Goal: Use online tool/utility: Utilize a website feature to perform a specific function

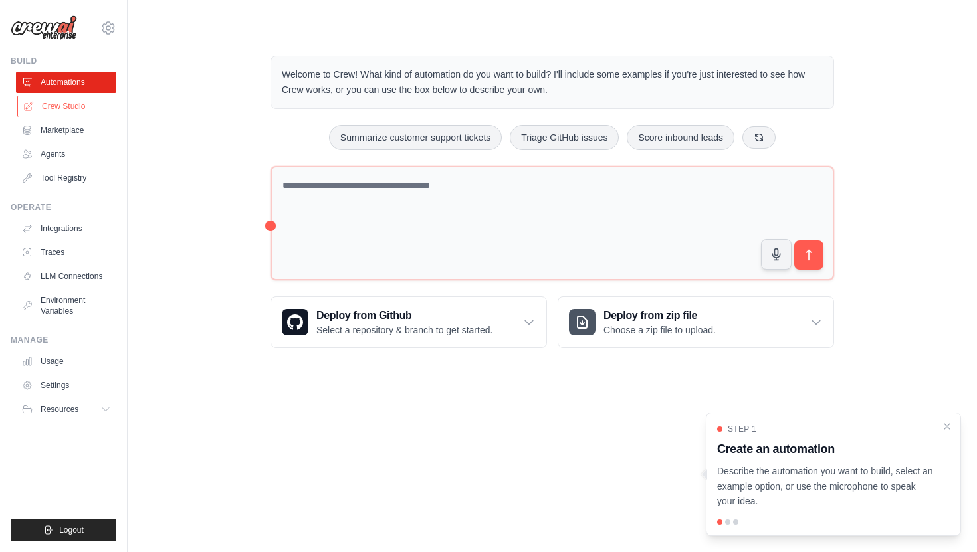
click at [76, 106] on link "Crew Studio" at bounding box center [67, 106] width 100 height 21
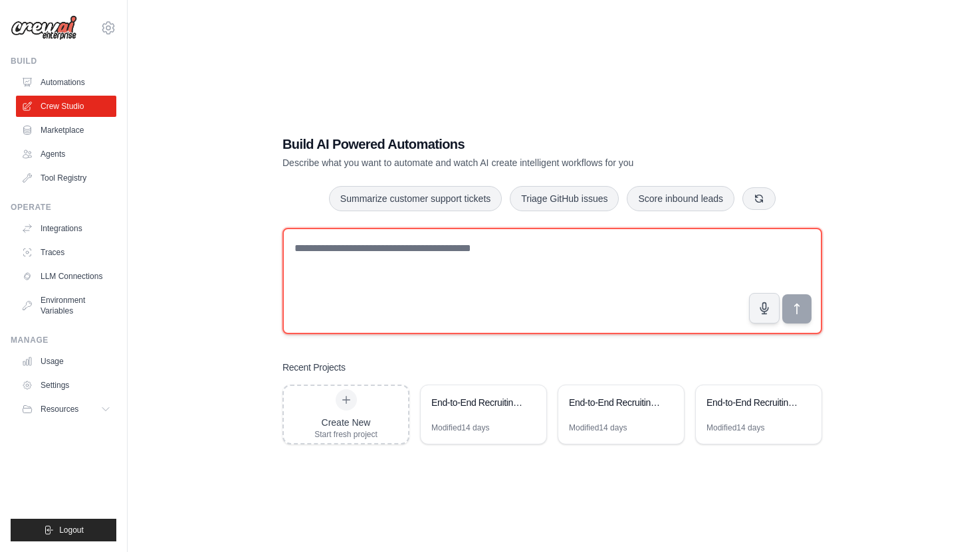
click at [375, 256] on textarea at bounding box center [551, 281] width 539 height 106
paste textarea "**********"
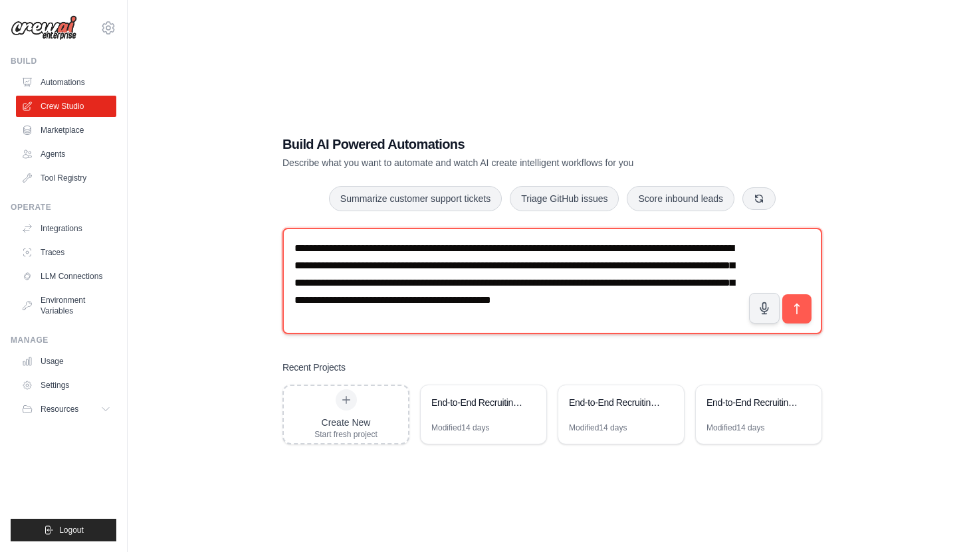
scroll to position [21, 0]
type textarea "**********"
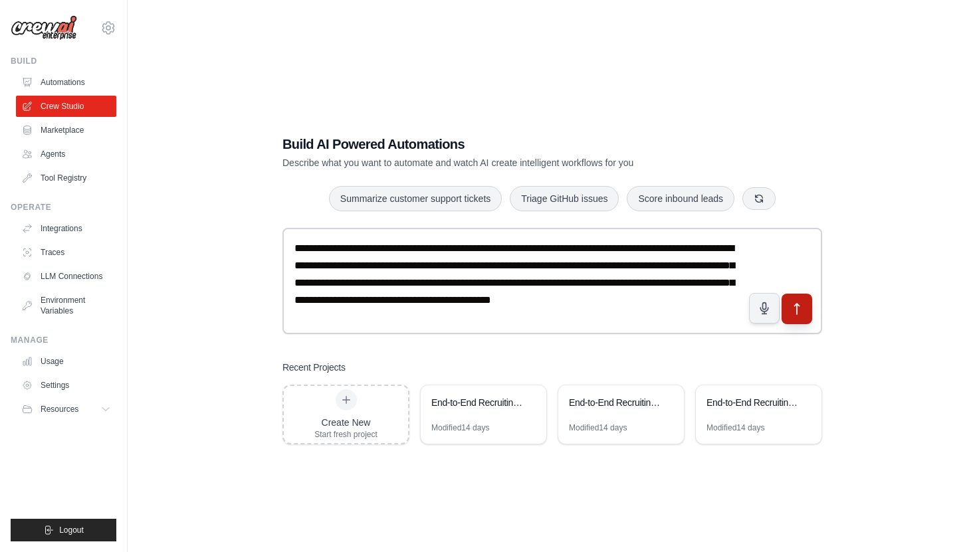
click at [796, 304] on icon "submit" at bounding box center [797, 309] width 5 height 11
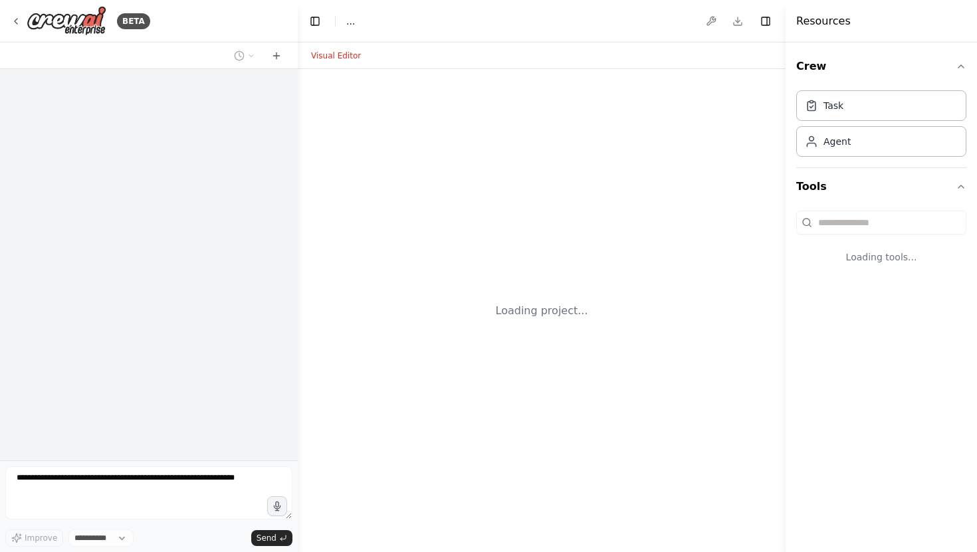
select select "****"
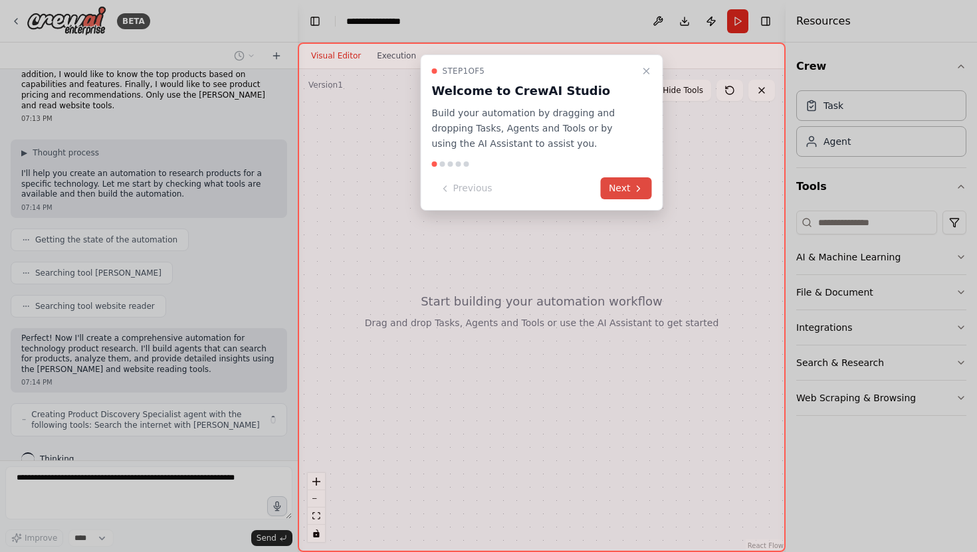
scroll to position [56, 0]
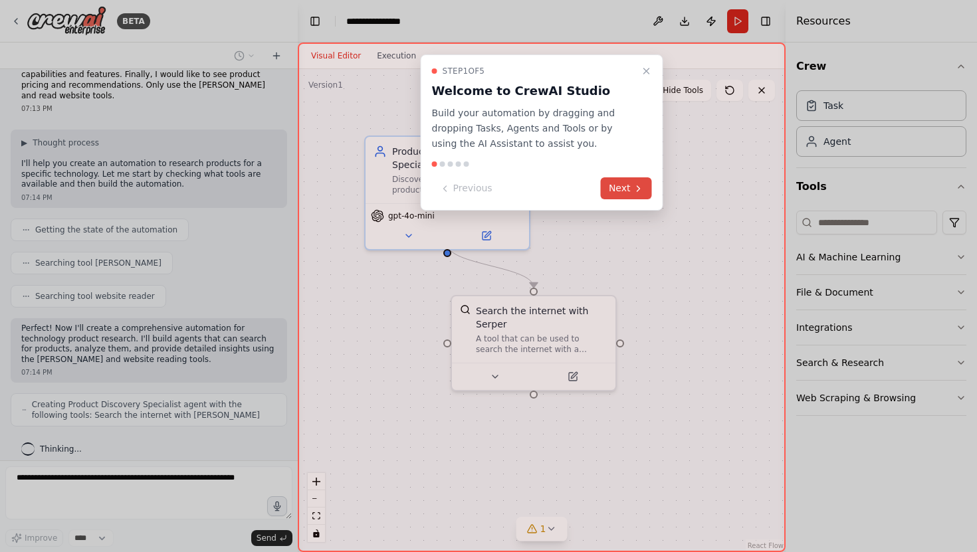
click at [646, 187] on button "Next" at bounding box center [626, 188] width 51 height 22
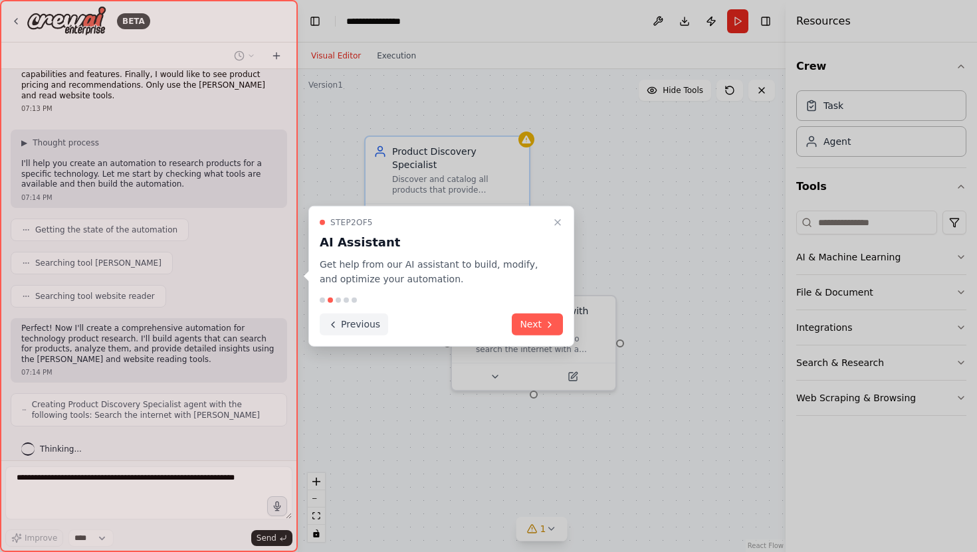
click at [543, 322] on button "Next" at bounding box center [537, 325] width 51 height 22
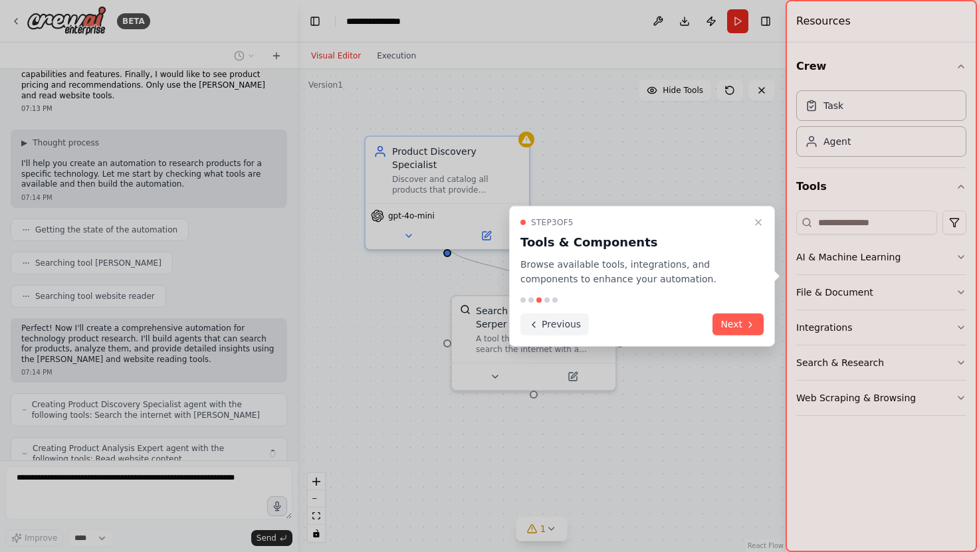
scroll to position [100, 0]
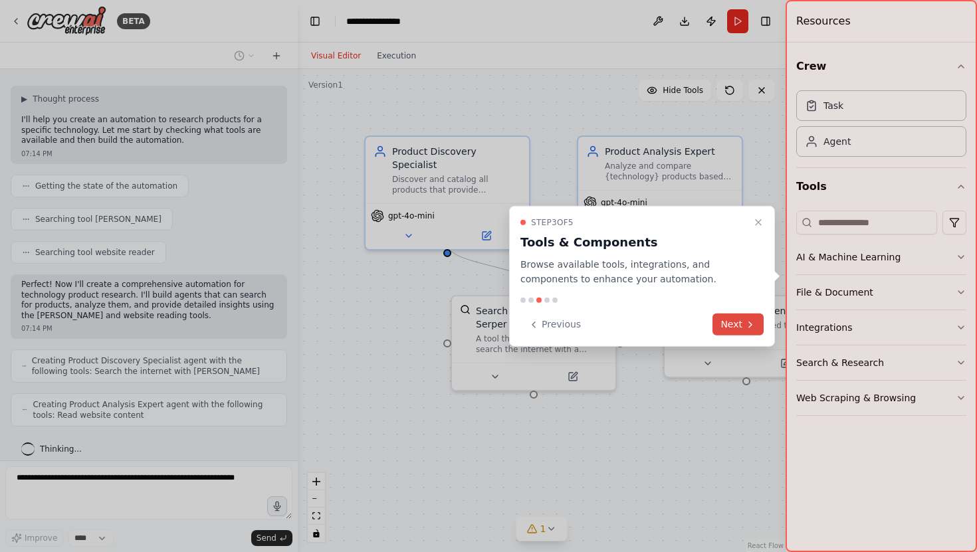
click at [727, 321] on button "Next" at bounding box center [737, 325] width 51 height 22
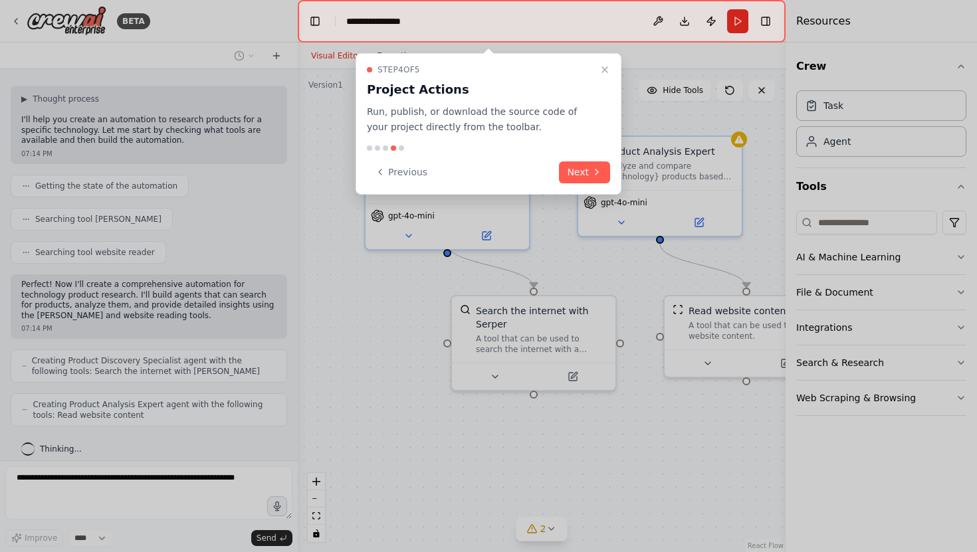
scroll to position [144, 0]
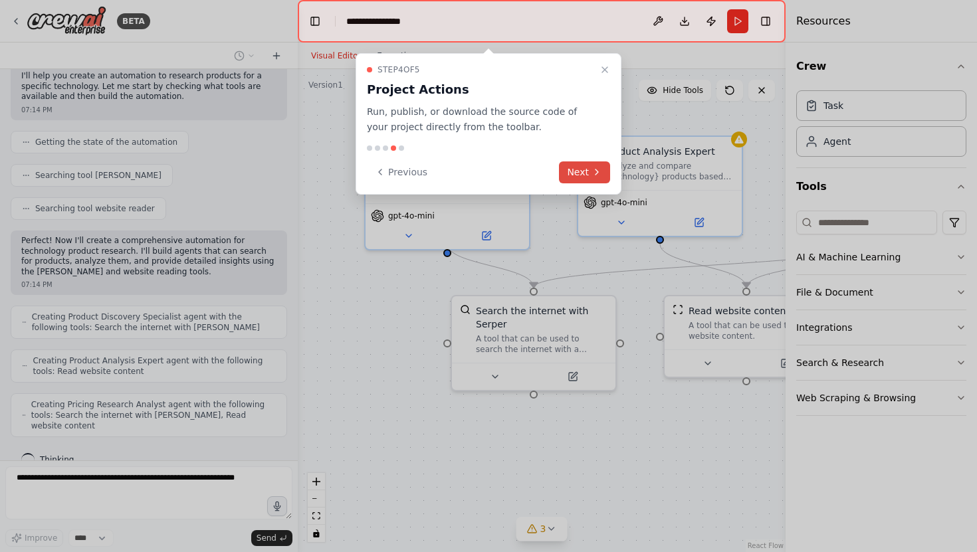
click at [583, 169] on button "Next" at bounding box center [584, 172] width 51 height 22
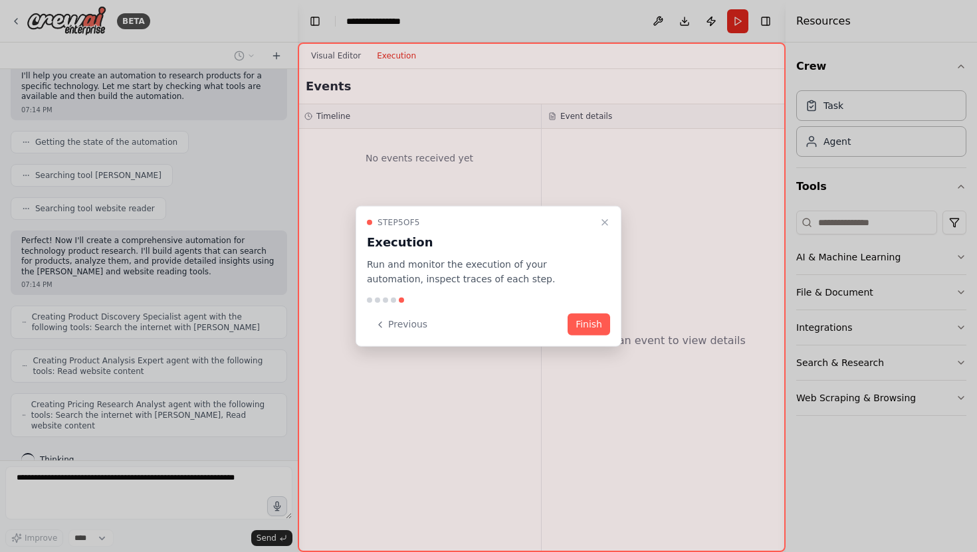
click at [579, 320] on button "Finish" at bounding box center [588, 325] width 43 height 22
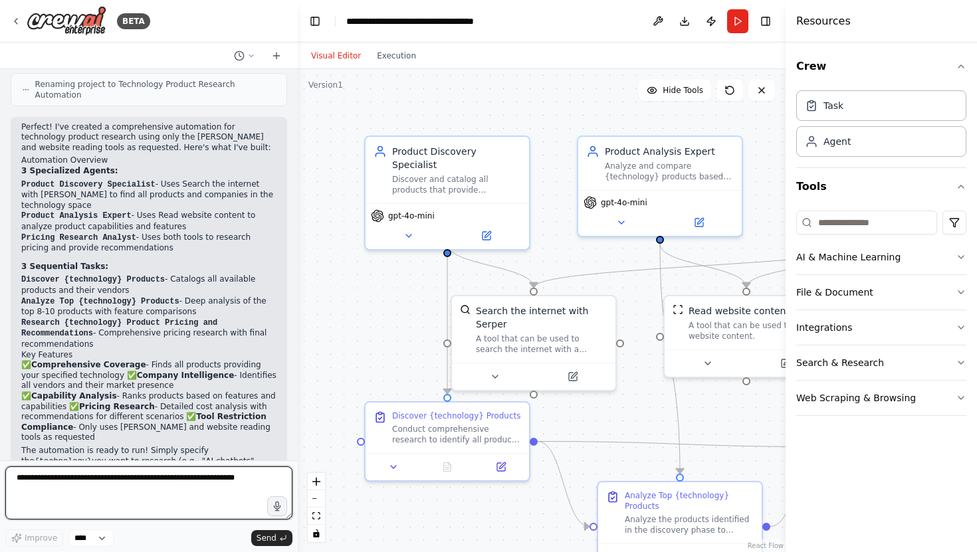
scroll to position [783, 0]
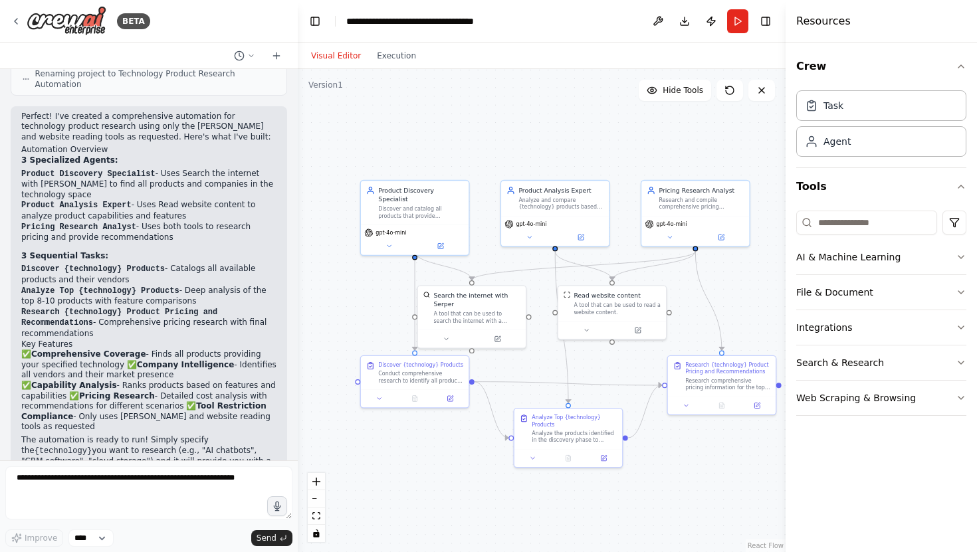
drag, startPoint x: 432, startPoint y: 280, endPoint x: 341, endPoint y: 281, distance: 91.7
click at [341, 281] on div ".deletable-edge-delete-btn { width: 20px; height: 20px; border: 0px solid #ffff…" at bounding box center [542, 310] width 488 height 483
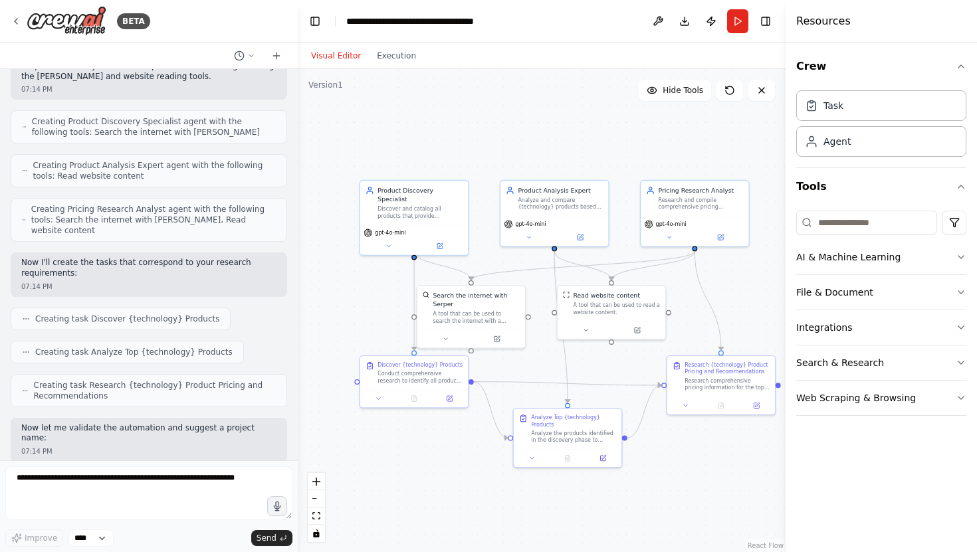
scroll to position [341, 0]
click at [740, 30] on button "Run" at bounding box center [737, 21] width 21 height 24
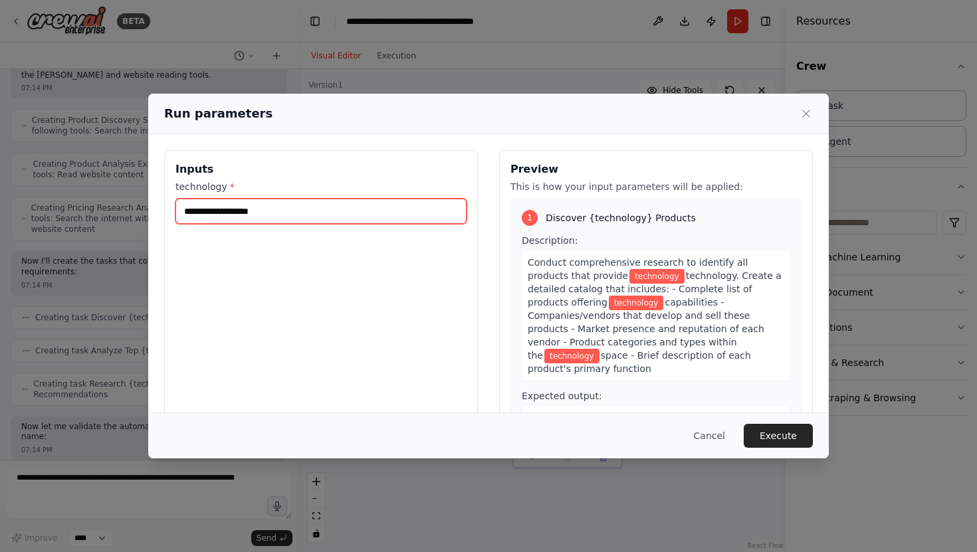
click at [334, 215] on input "technology *" at bounding box center [320, 211] width 291 height 25
type input "*"
drag, startPoint x: 237, startPoint y: 214, endPoint x: 154, endPoint y: 207, distance: 83.4
click at [154, 207] on div "**********" at bounding box center [488, 307] width 680 height 347
click at [321, 218] on input "**********" at bounding box center [320, 211] width 291 height 25
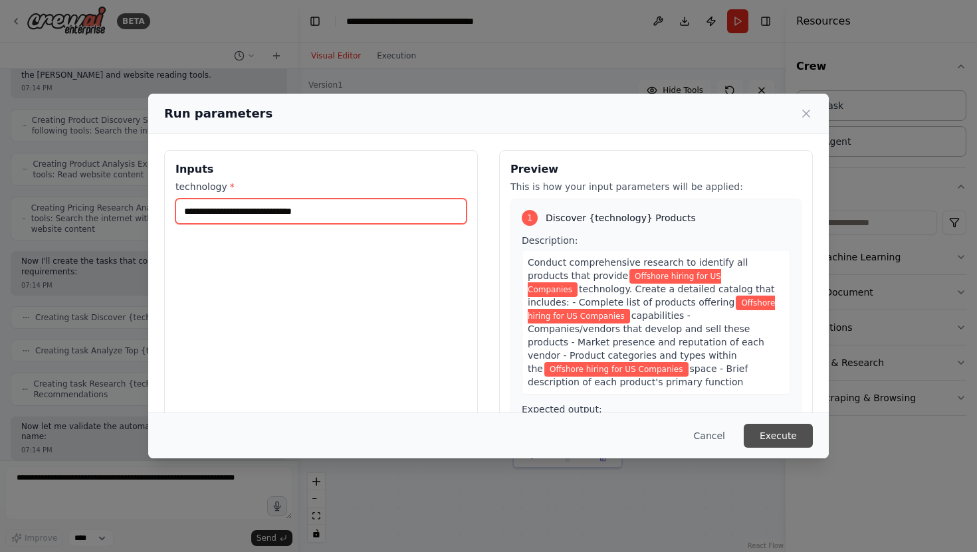
type input "**********"
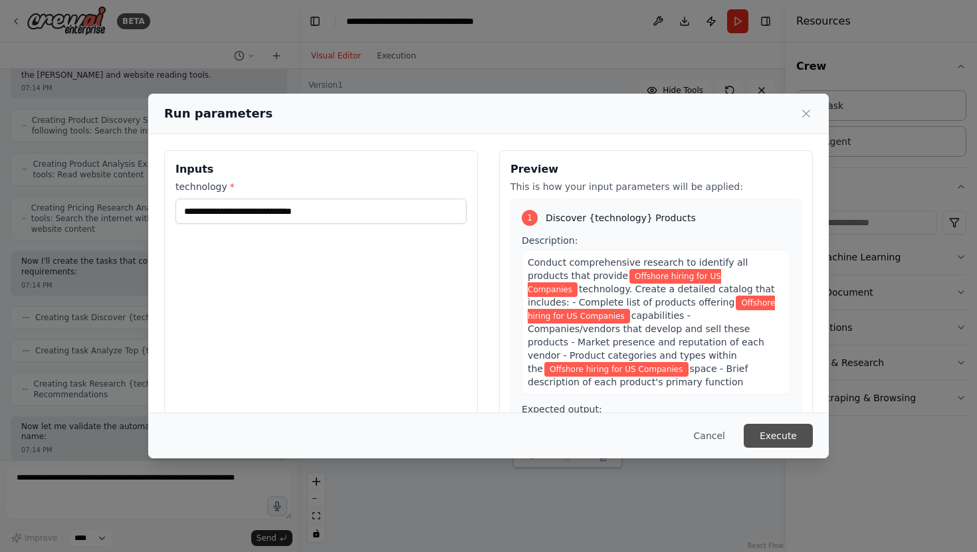
click at [775, 440] on button "Execute" at bounding box center [777, 436] width 69 height 24
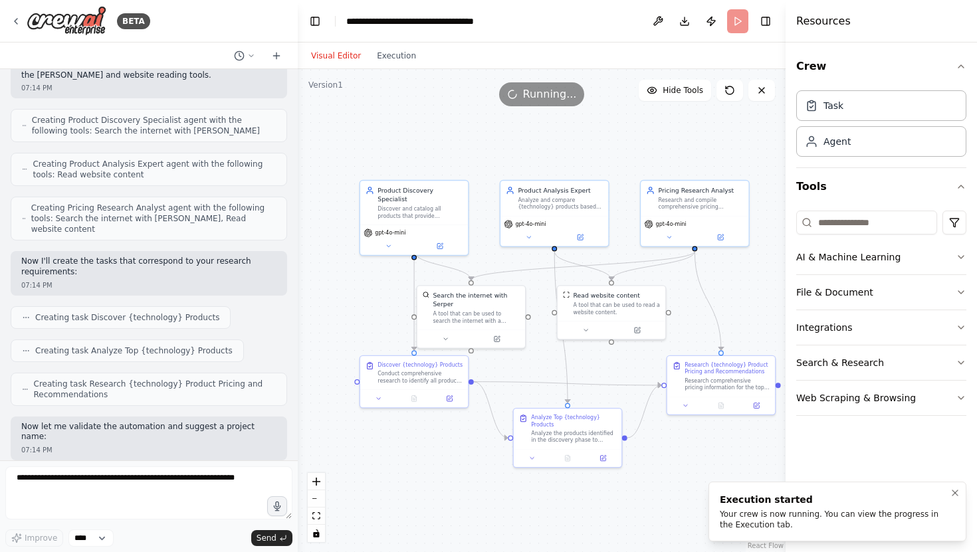
click at [868, 512] on div "Your crew is now running. You can view the progress in the Execution tab." at bounding box center [834, 519] width 230 height 21
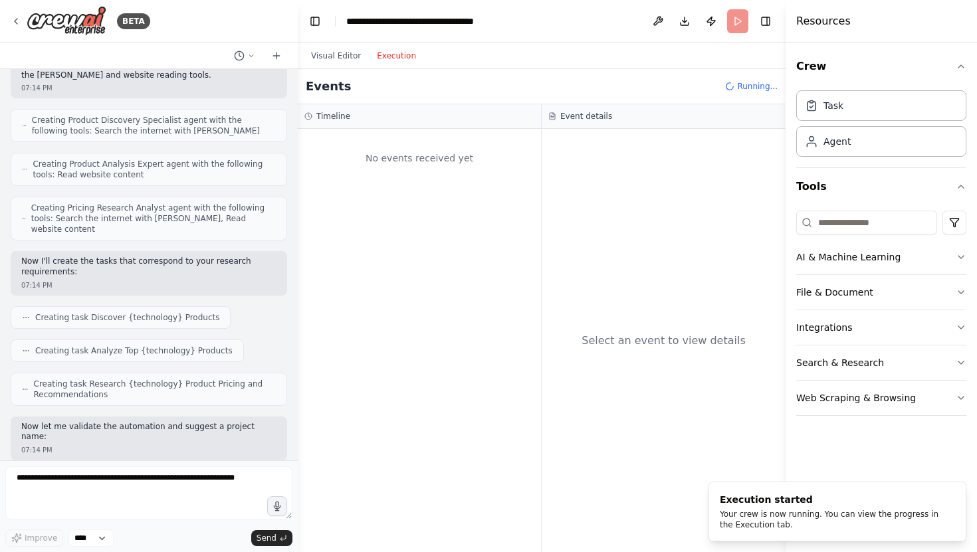
click at [395, 57] on button "Execution" at bounding box center [396, 56] width 55 height 16
click at [349, 57] on button "Visual Editor" at bounding box center [336, 56] width 66 height 16
click at [383, 56] on button "Execution" at bounding box center [396, 56] width 55 height 16
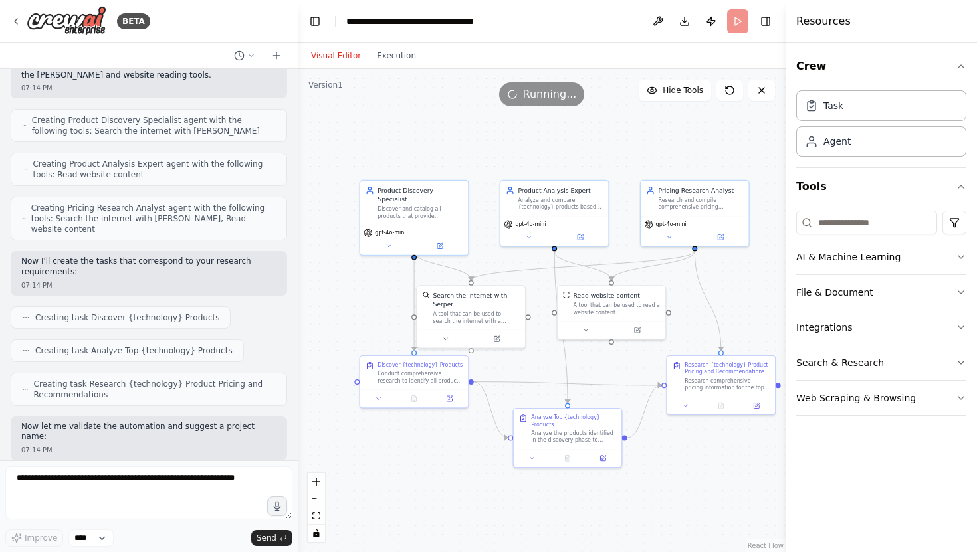
click at [333, 56] on button "Visual Editor" at bounding box center [336, 56] width 66 height 16
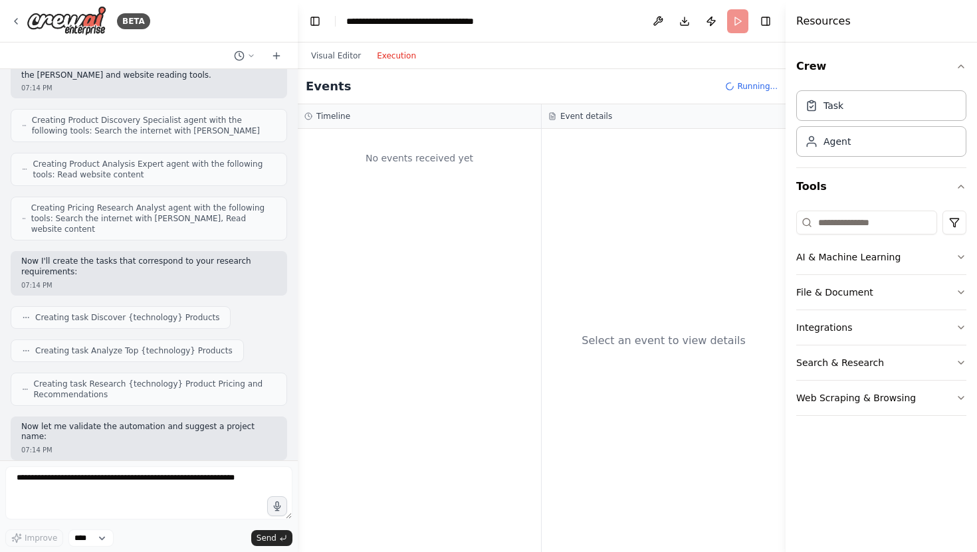
click at [391, 55] on button "Execution" at bounding box center [396, 56] width 55 height 16
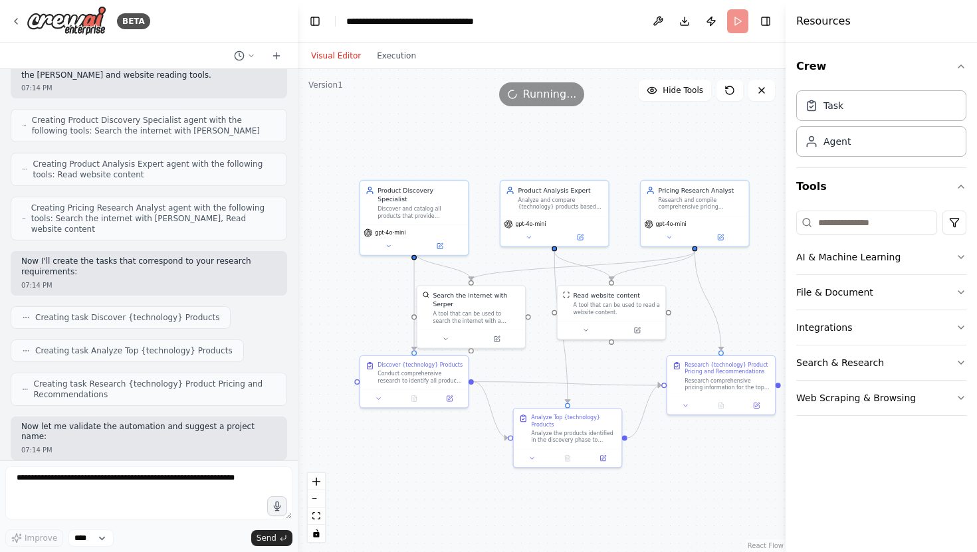
click at [349, 60] on button "Visual Editor" at bounding box center [336, 56] width 66 height 16
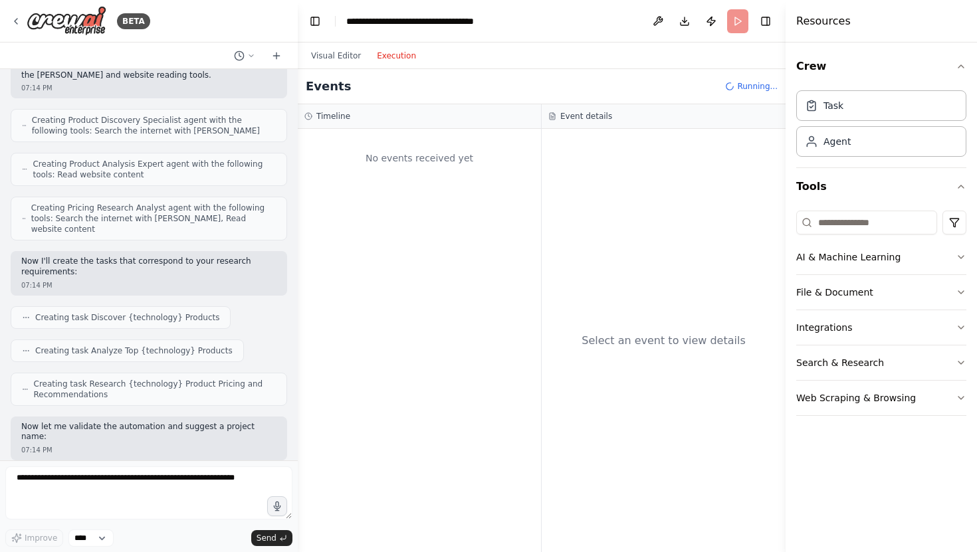
click at [397, 58] on button "Execution" at bounding box center [396, 56] width 55 height 16
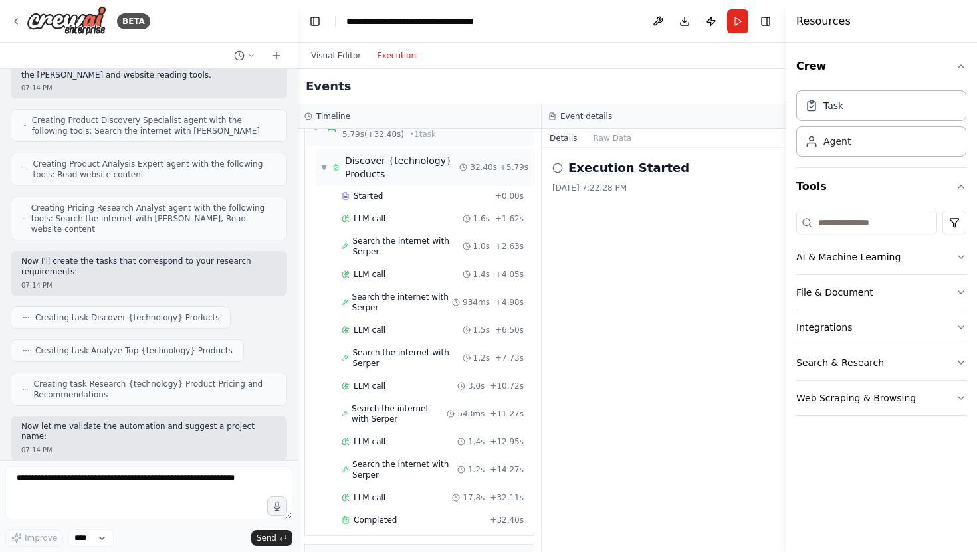
scroll to position [0, 0]
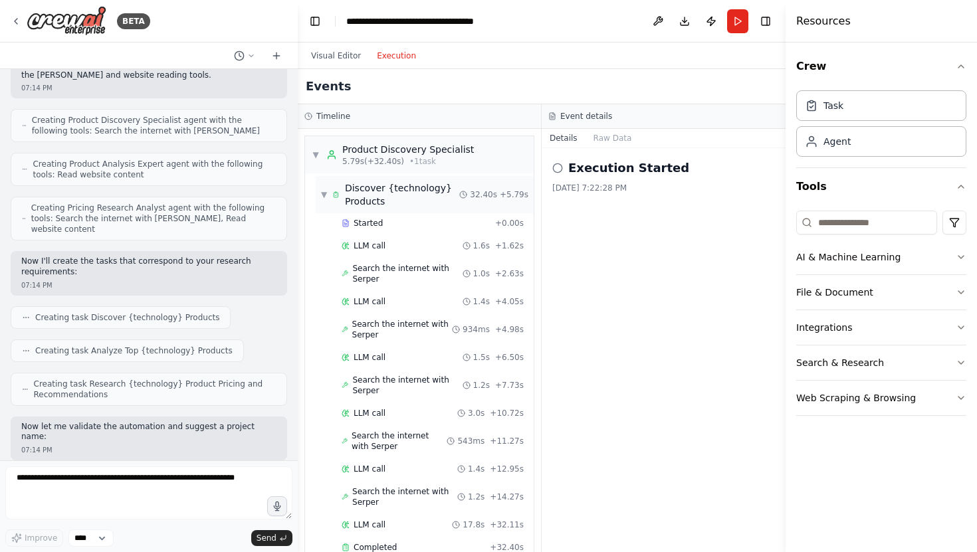
click at [326, 190] on span "▼" at bounding box center [324, 194] width 6 height 11
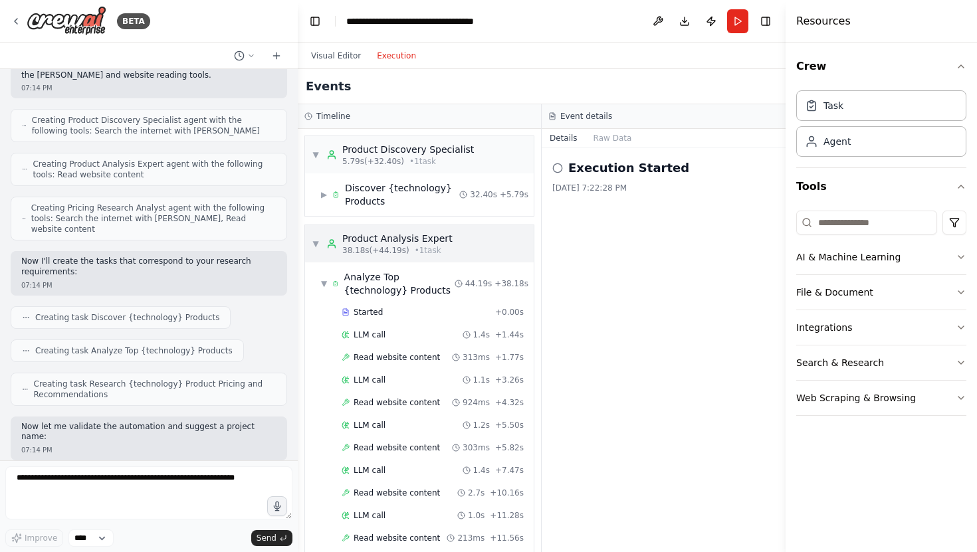
click at [318, 243] on span "▼" at bounding box center [316, 244] width 8 height 11
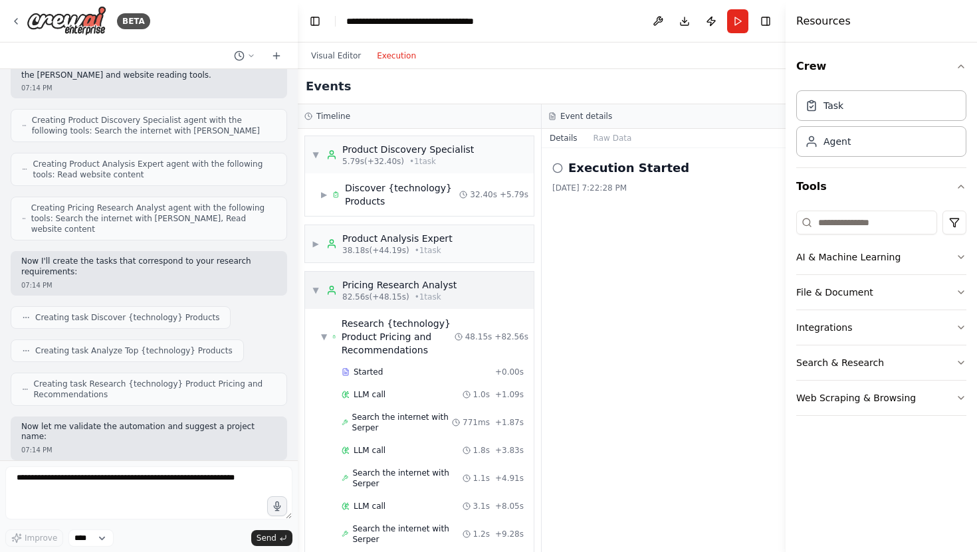
click at [316, 284] on div "▼ Pricing Research Analyst 82.56s (+48.15s) • 1 task" at bounding box center [384, 290] width 145 height 24
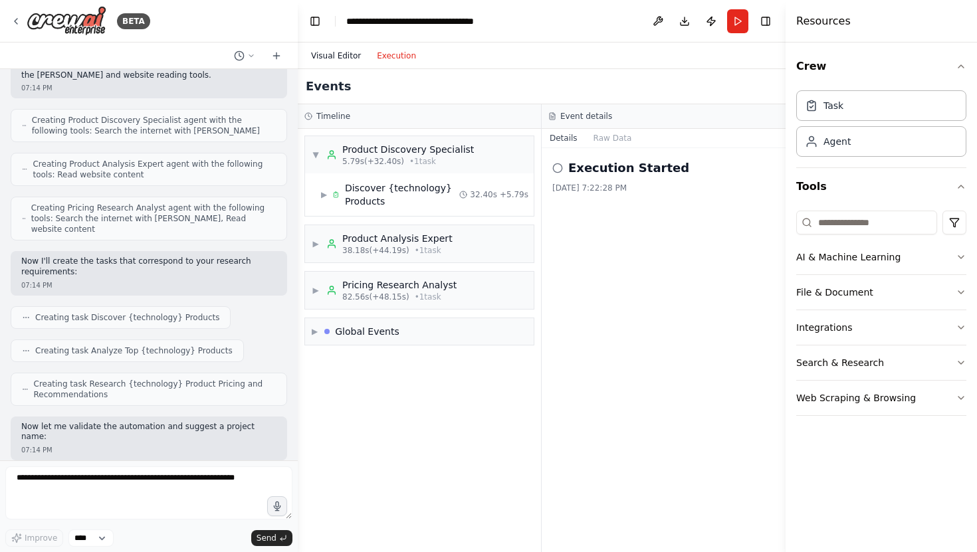
click at [351, 52] on button "Visual Editor" at bounding box center [336, 56] width 66 height 16
click at [399, 58] on button "Execution" at bounding box center [396, 56] width 55 height 16
click at [612, 136] on button "Raw Data" at bounding box center [612, 138] width 54 height 19
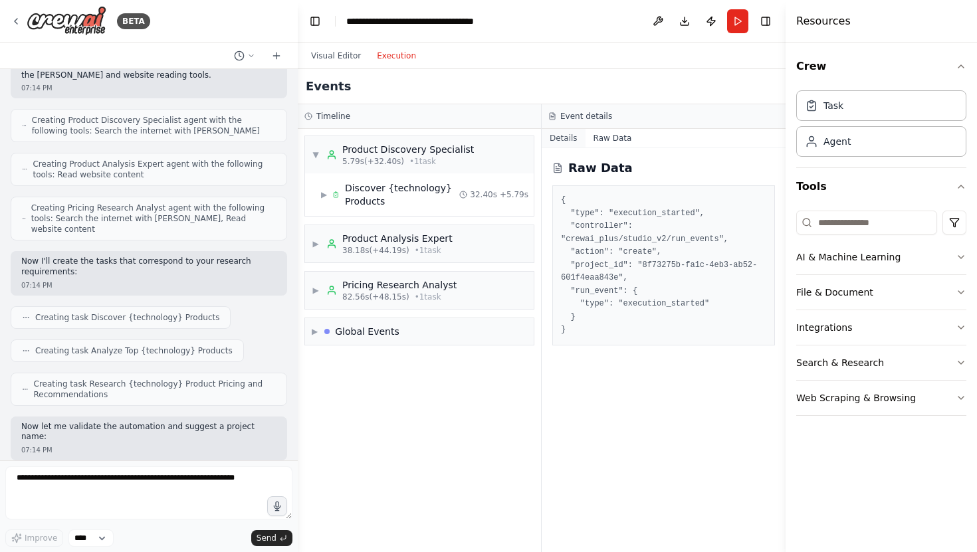
click at [561, 137] on button "Details" at bounding box center [563, 138] width 44 height 19
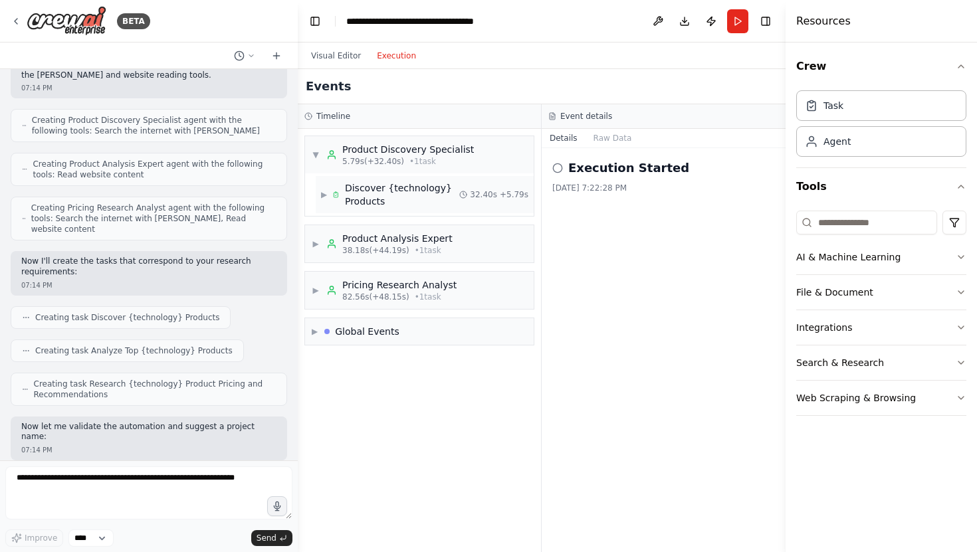
click at [324, 193] on span "▶" at bounding box center [324, 194] width 6 height 11
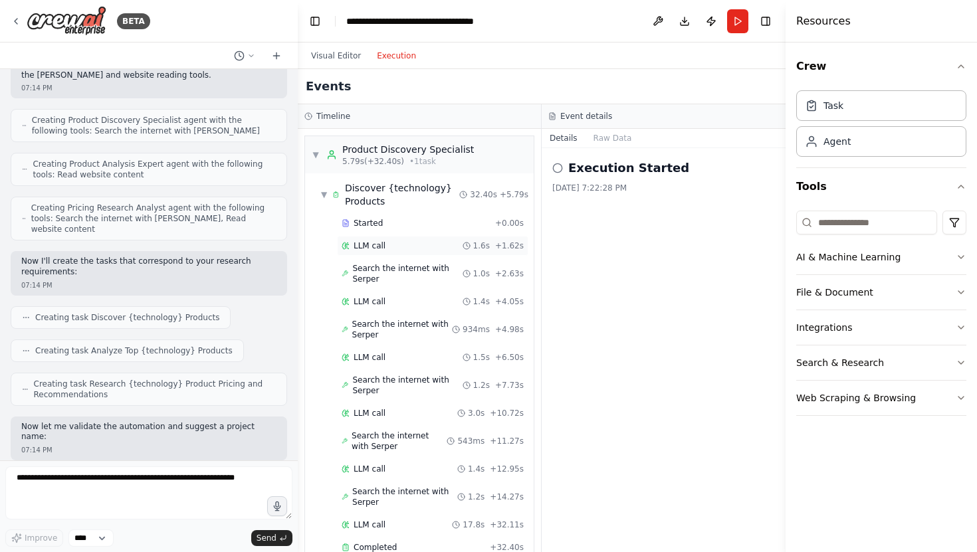
click at [429, 244] on div "LLM call 1.6s + 1.62s" at bounding box center [432, 245] width 182 height 11
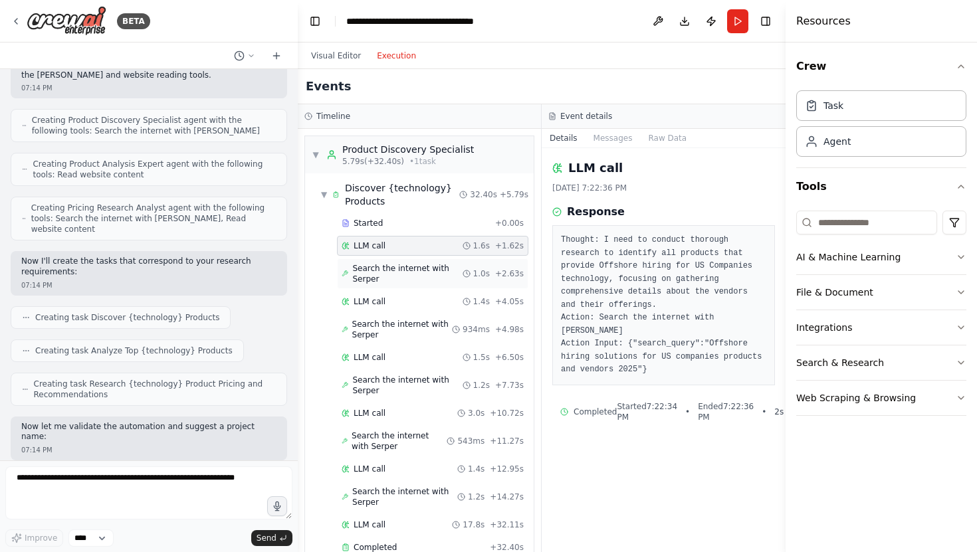
click at [421, 273] on span "Search the internet with Serper" at bounding box center [407, 273] width 110 height 21
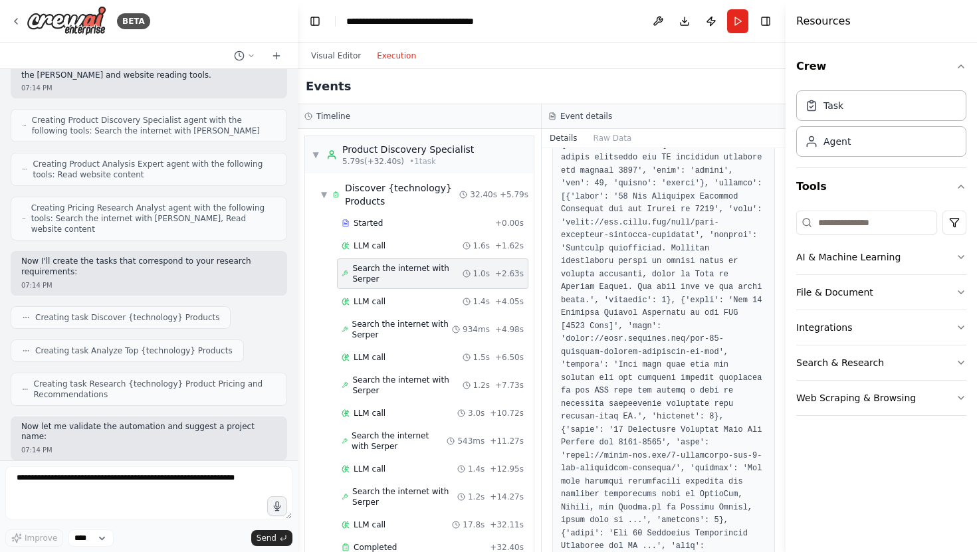
scroll to position [231, 0]
click at [393, 304] on div "LLM call 1.4s + 4.05s" at bounding box center [432, 301] width 182 height 11
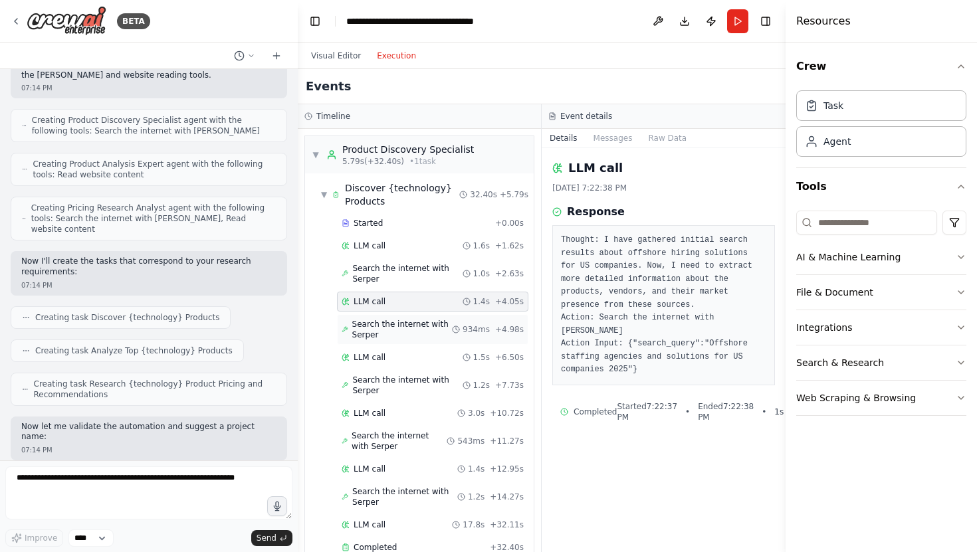
click at [402, 319] on span "Search the internet with Serper" at bounding box center [402, 329] width 100 height 21
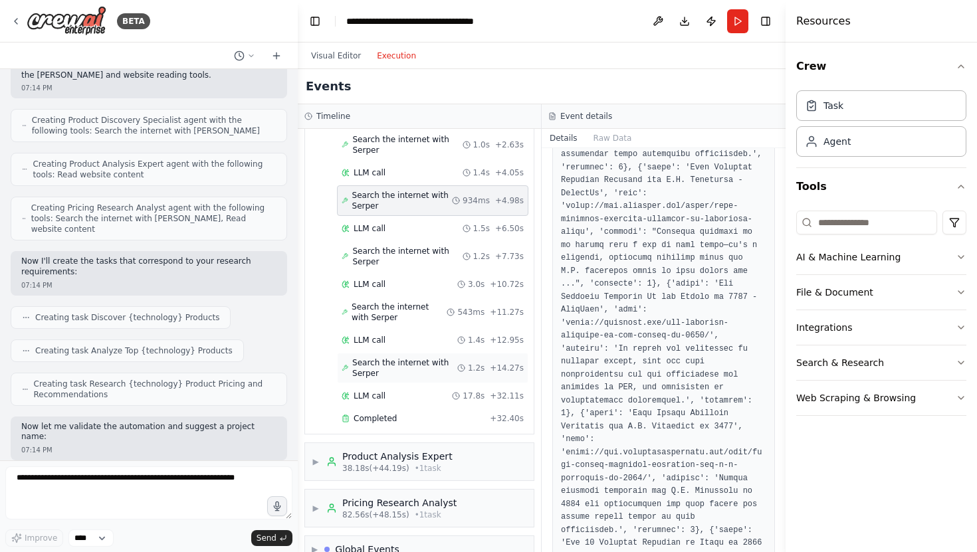
scroll to position [155, 0]
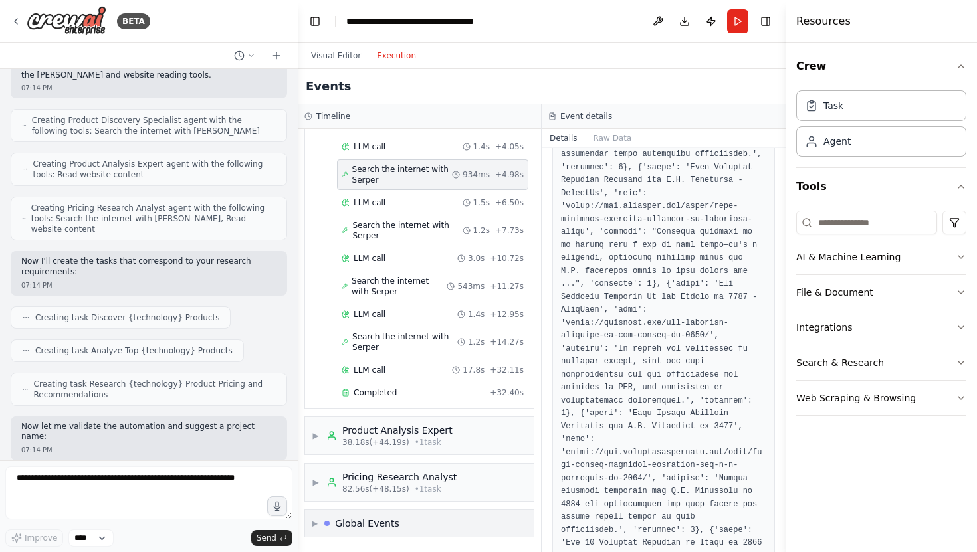
click at [314, 521] on span "▶" at bounding box center [315, 523] width 6 height 11
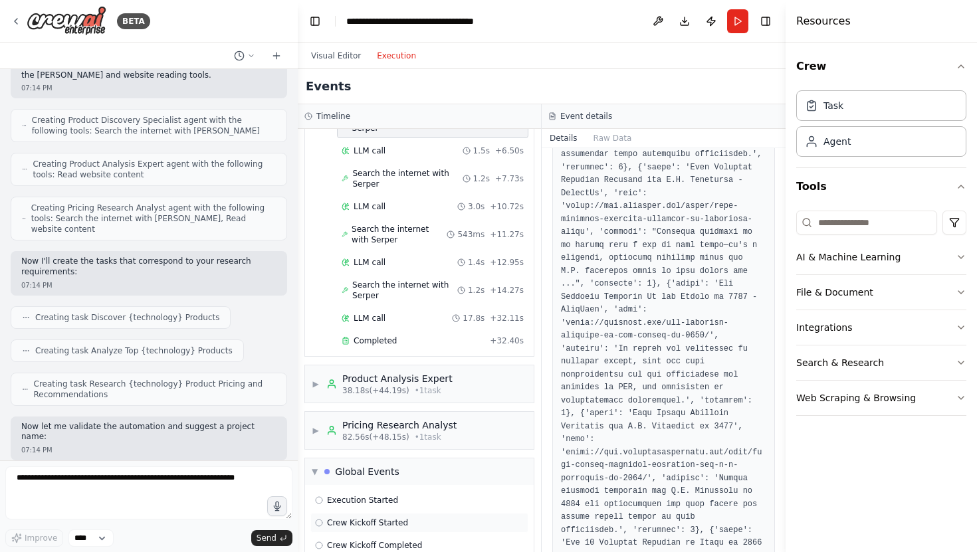
scroll to position [253, 0]
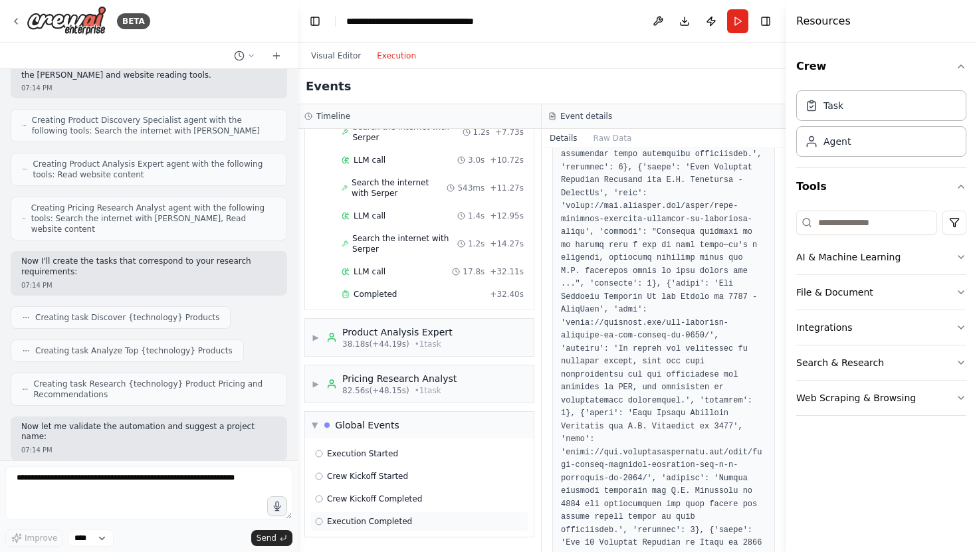
click at [413, 517] on div "Execution Completed" at bounding box center [419, 521] width 209 height 11
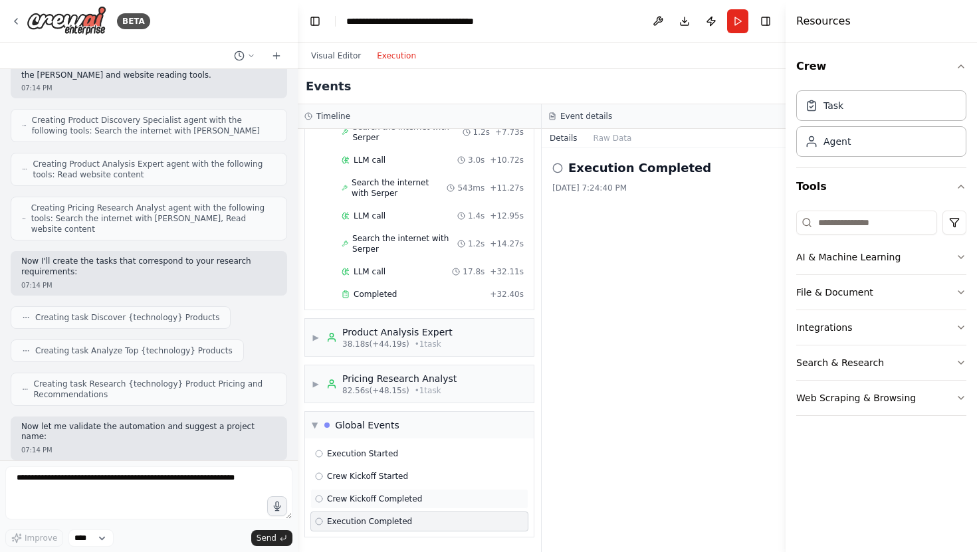
click at [416, 500] on span "Crew Kickoff Completed" at bounding box center [374, 499] width 95 height 11
click at [415, 480] on div "Crew Kickoff Started" at bounding box center [419, 476] width 209 height 11
click at [417, 462] on div "Execution Started" at bounding box center [419, 454] width 218 height 20
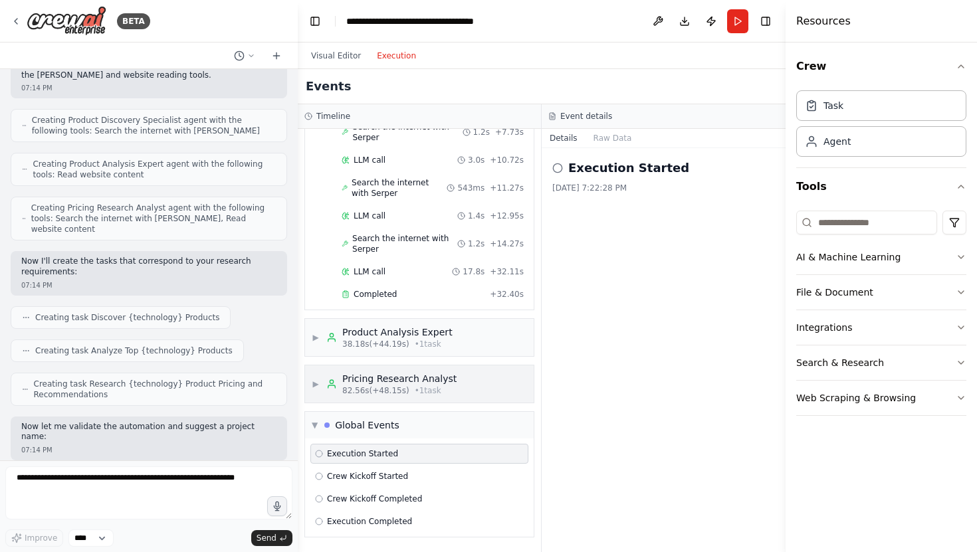
click at [426, 388] on span "• 1 task" at bounding box center [428, 390] width 27 height 11
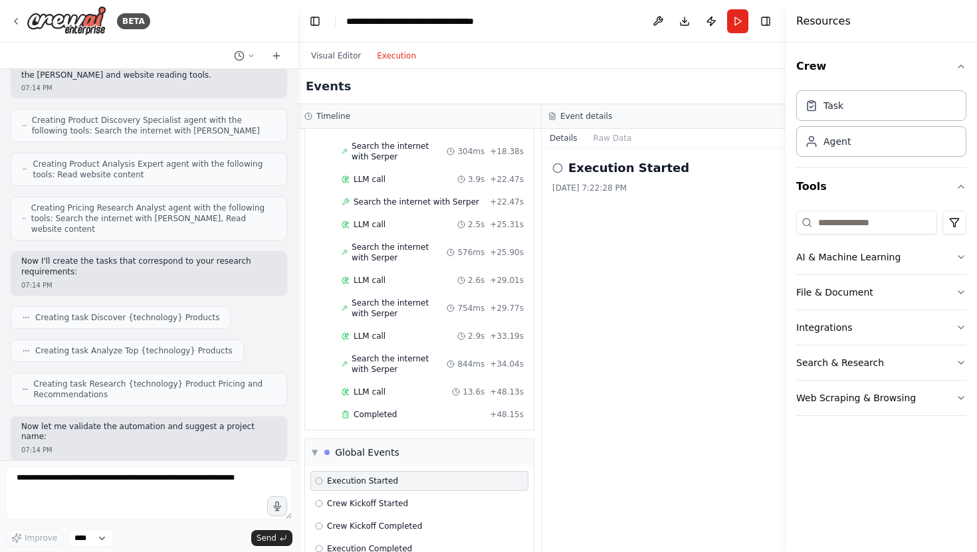
scroll to position [924, 0]
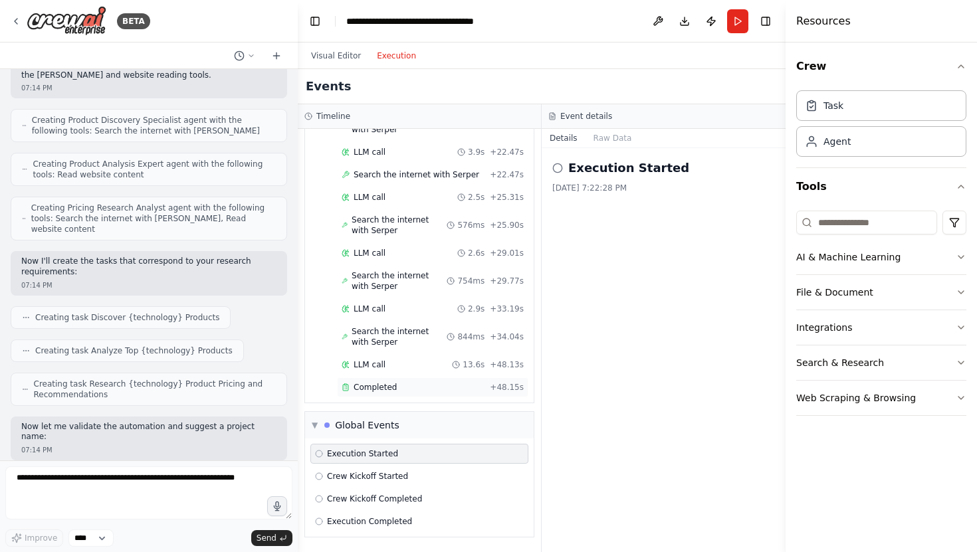
click at [387, 383] on span "Completed" at bounding box center [374, 387] width 43 height 11
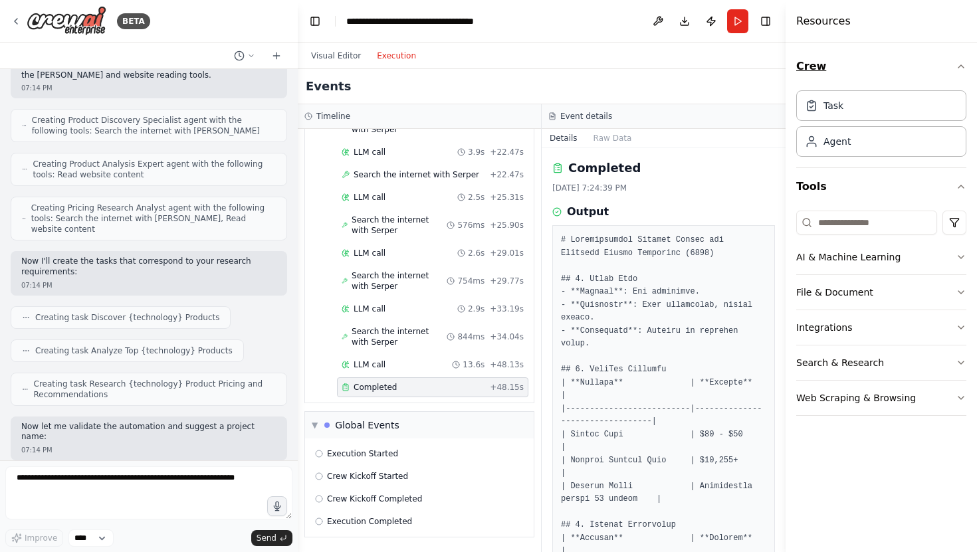
click at [955, 65] on icon "button" at bounding box center [960, 66] width 11 height 11
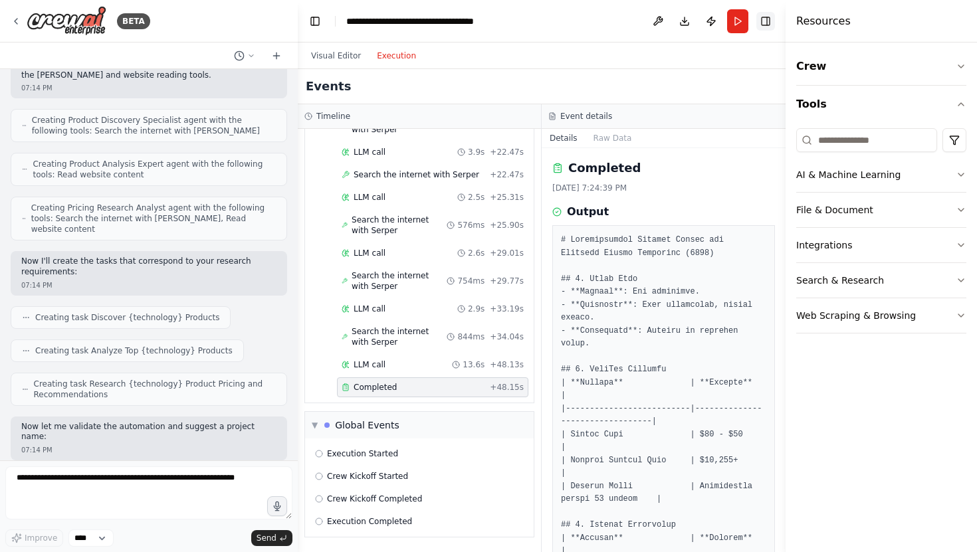
click at [771, 25] on button "Toggle Right Sidebar" at bounding box center [765, 21] width 19 height 19
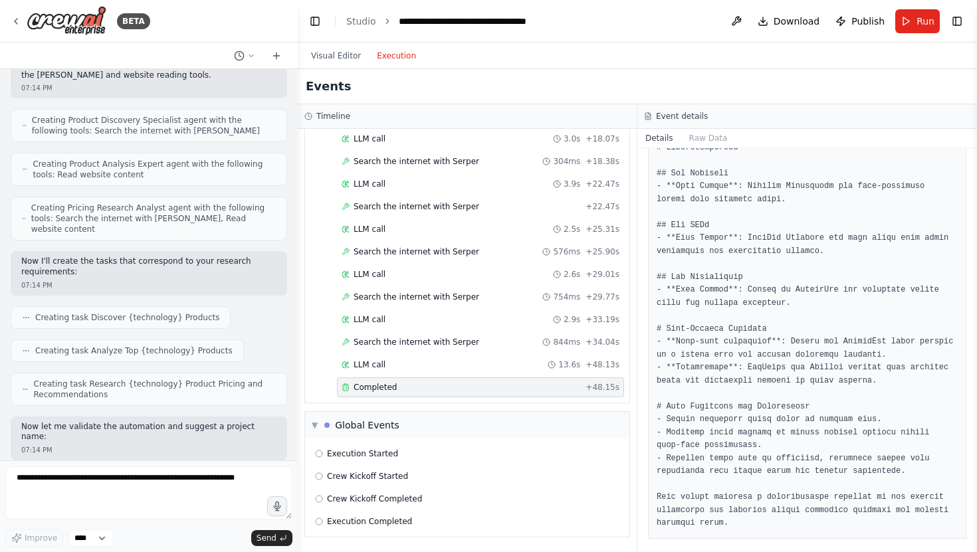
scroll to position [916, 0]
